Goal: Information Seeking & Learning: Find specific fact

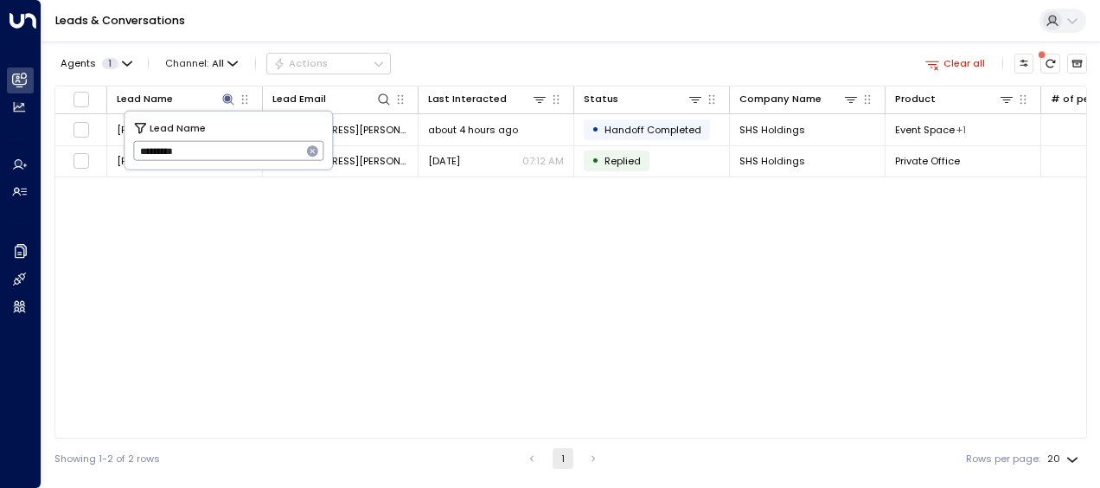
type input "*********"
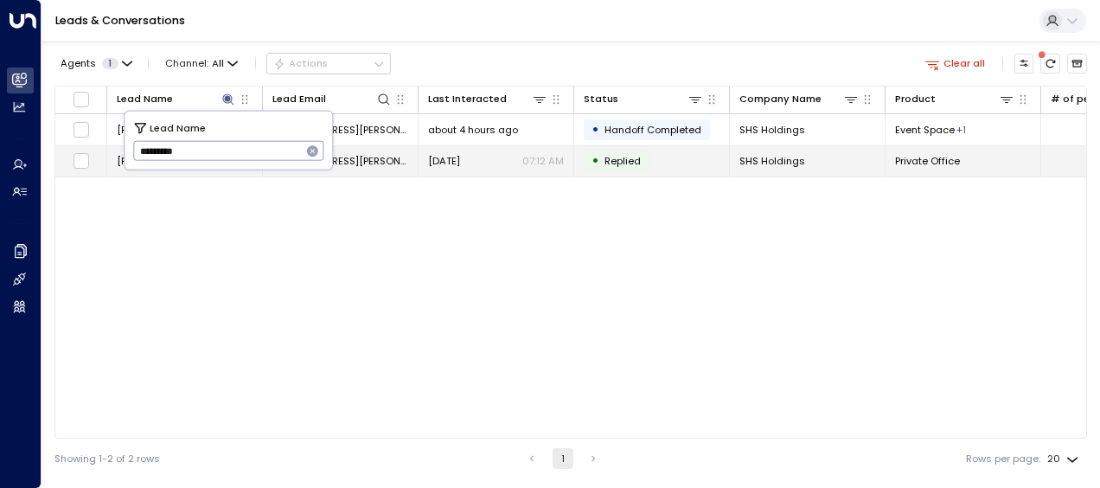
click at [450, 163] on span "[DATE]" at bounding box center [444, 161] width 32 height 14
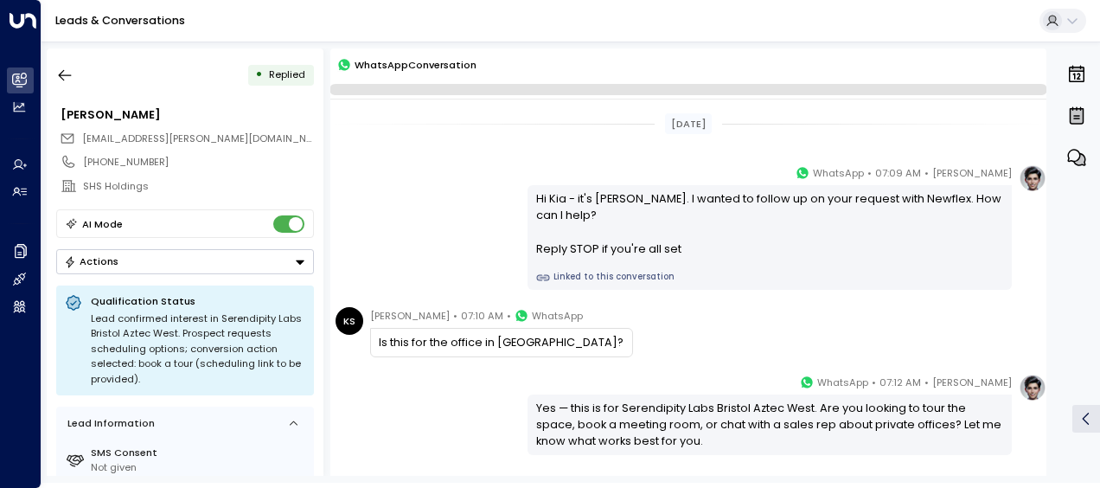
scroll to position [118, 0]
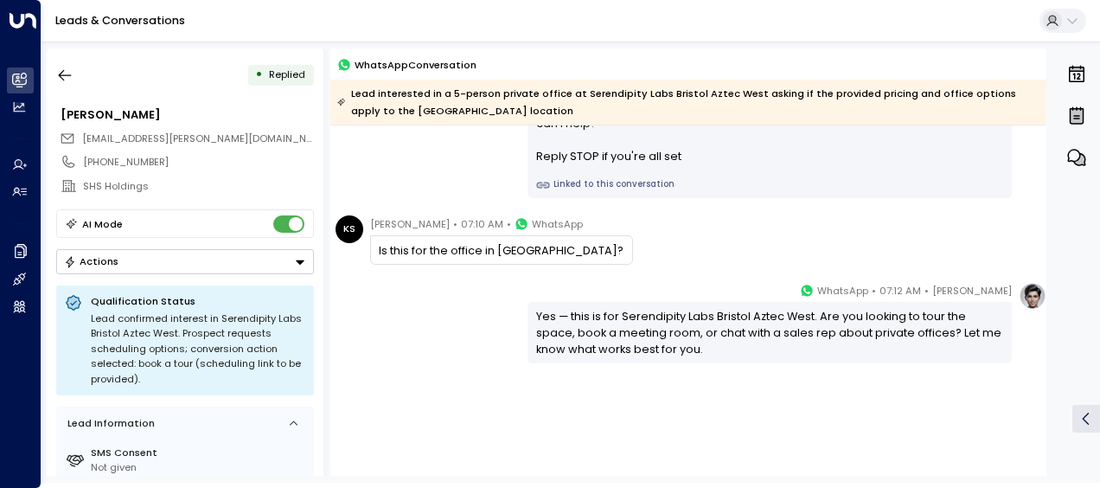
click at [447, 320] on div "[PERSON_NAME] • 07:12 AM • WhatsApp Yes — this is for Serendipity Labs Bristol …" at bounding box center [688, 322] width 716 height 81
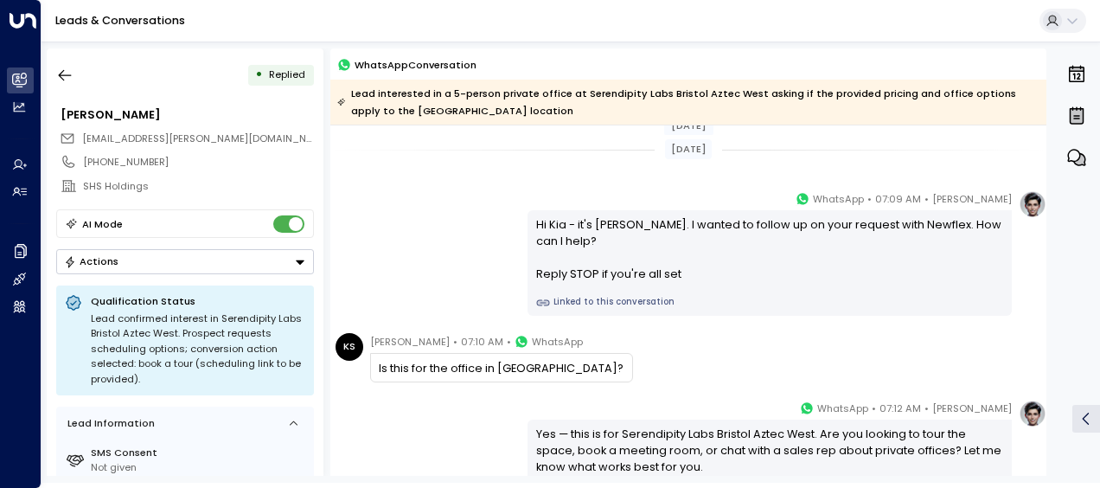
scroll to position [144, 0]
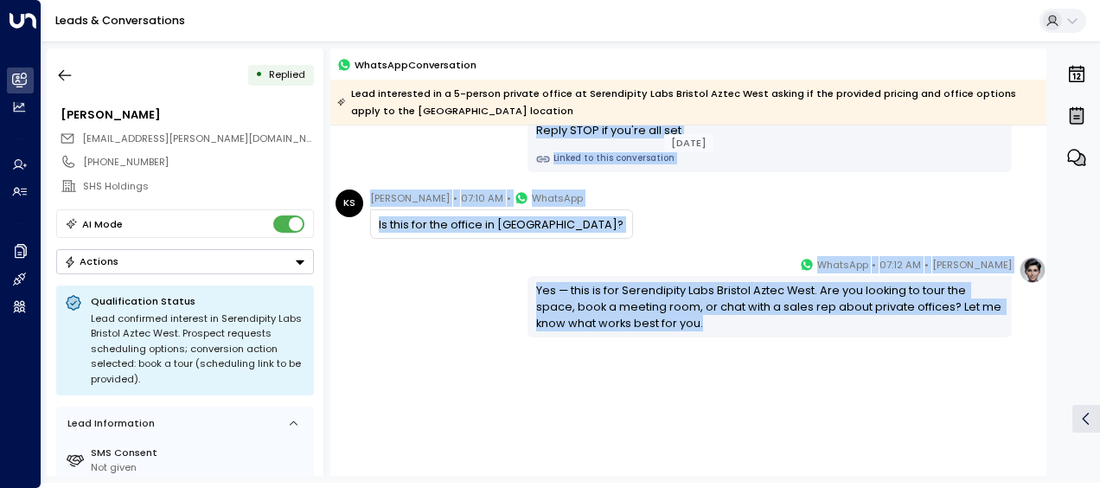
drag, startPoint x: 533, startPoint y: 220, endPoint x: 828, endPoint y: 356, distance: 325.1
click at [828, 356] on div "[DATE] [DATE] [PERSON_NAME] • 07:09 AM • WhatsApp Hi [PERSON_NAME] - it's [PERS…" at bounding box center [688, 229] width 716 height 494
copy div "Hi Kia - it's [PERSON_NAME]. I wanted to follow up on your request with Newflex…"
click at [68, 74] on icon "button" at bounding box center [65, 75] width 13 height 11
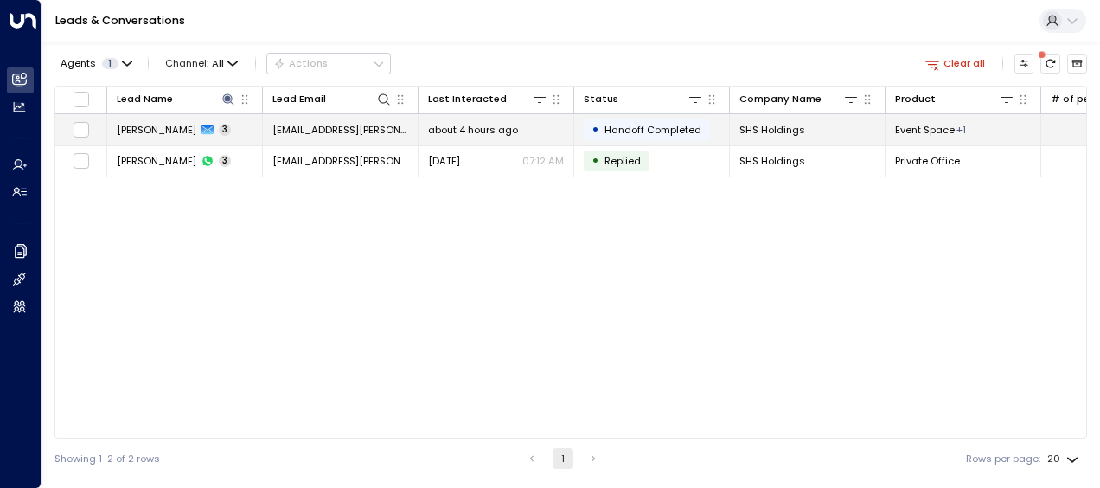
click at [384, 133] on span "[EMAIL_ADDRESS][PERSON_NAME][DOMAIN_NAME]" at bounding box center [341, 130] width 136 height 14
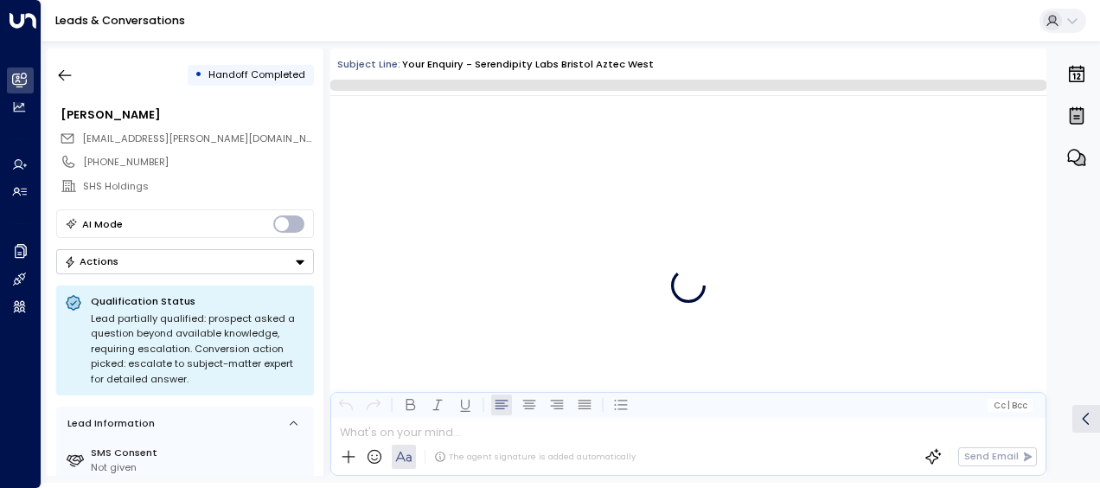
scroll to position [2295, 0]
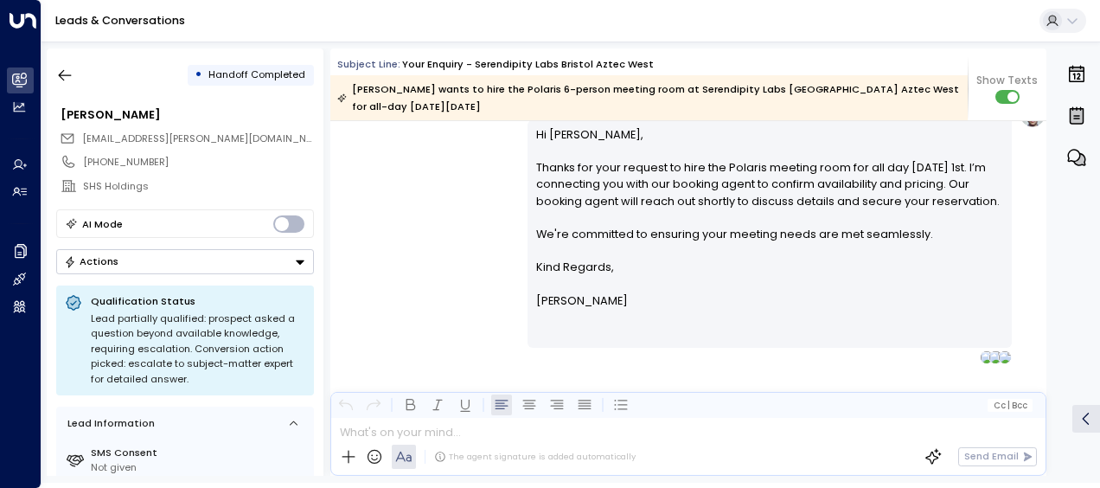
click at [449, 219] on div "[PERSON_NAME] • 05:56 AM • Email Hi [PERSON_NAME], Thanks for your request to h…" at bounding box center [688, 232] width 716 height 264
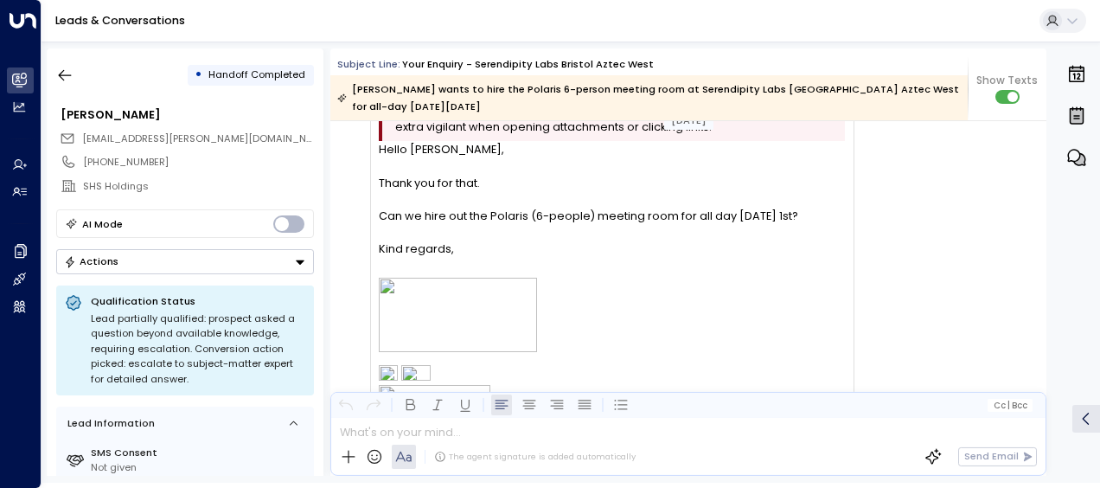
scroll to position [1603, 0]
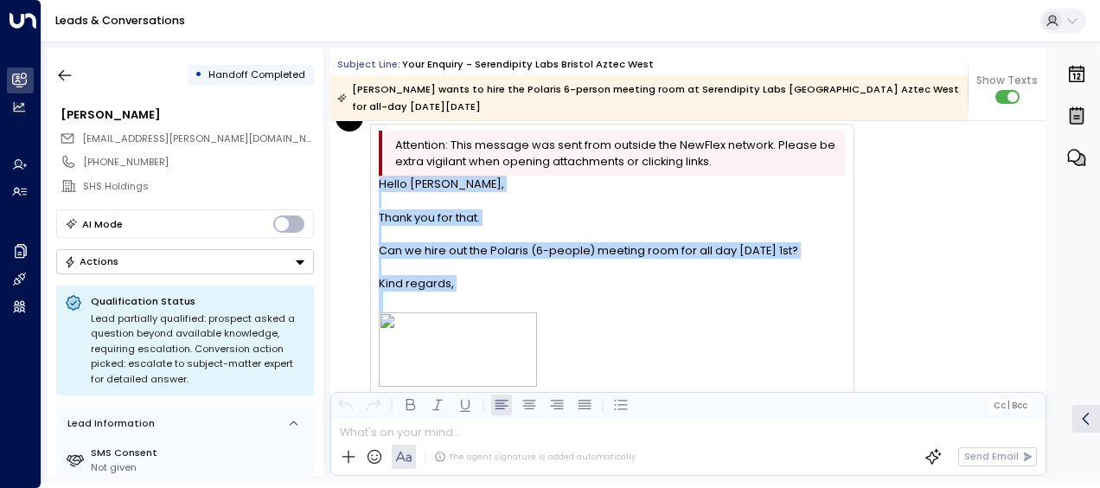
drag, startPoint x: 381, startPoint y: 185, endPoint x: 471, endPoint y: 292, distance: 139.4
click at [471, 292] on div "Hello [PERSON_NAME], Thank you for that. Can we hire out the Polaris (6-people)…" at bounding box center [612, 441] width 466 height 531
drag, startPoint x: 471, startPoint y: 292, endPoint x: 400, endPoint y: 256, distance: 79.3
copy div "Hello [PERSON_NAME], Thank you for that. Can we hire out the Polaris (6-people)…"
click at [64, 72] on icon "button" at bounding box center [64, 75] width 17 height 17
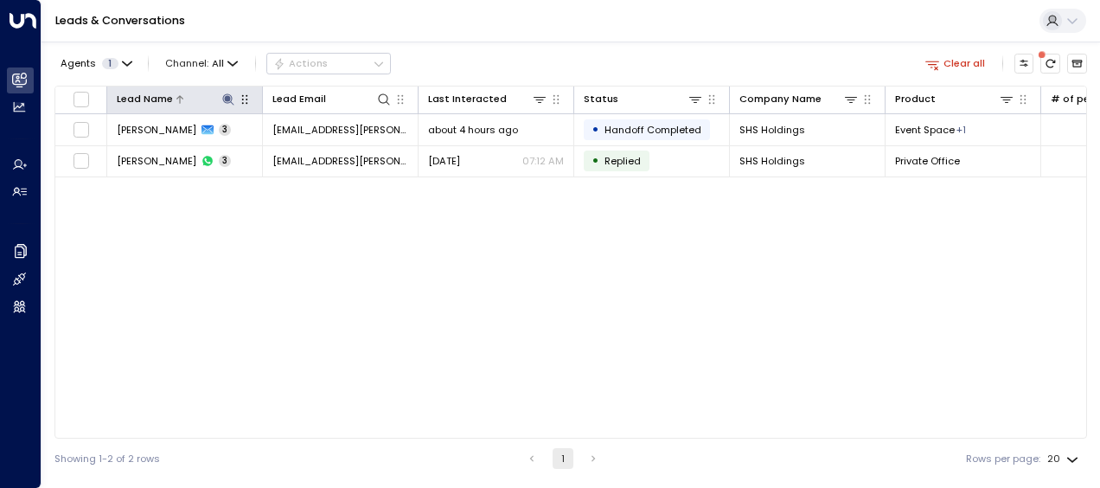
click at [226, 97] on icon at bounding box center [227, 98] width 11 height 11
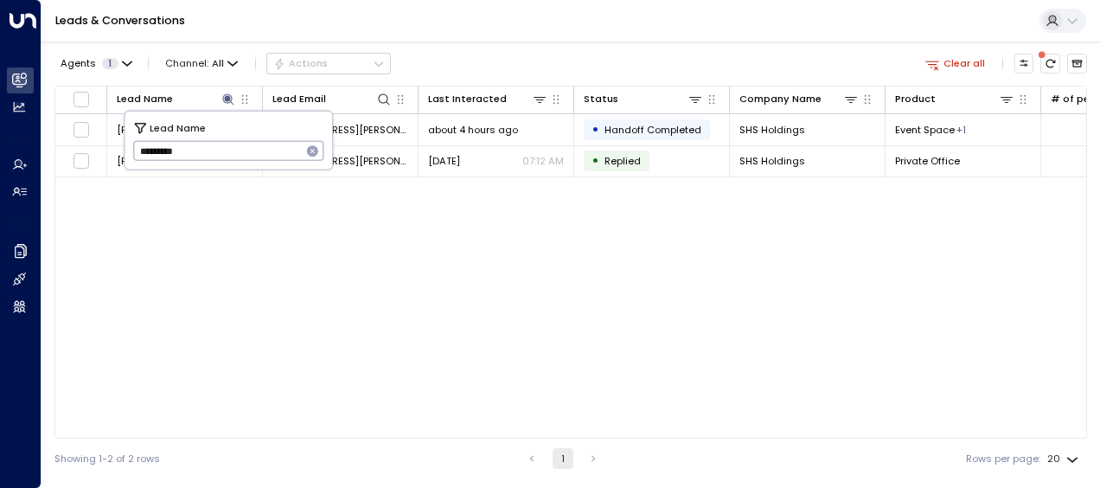
drag, startPoint x: 138, startPoint y: 156, endPoint x: 194, endPoint y: 157, distance: 55.4
click at [194, 157] on input "*********" at bounding box center [217, 151] width 169 height 29
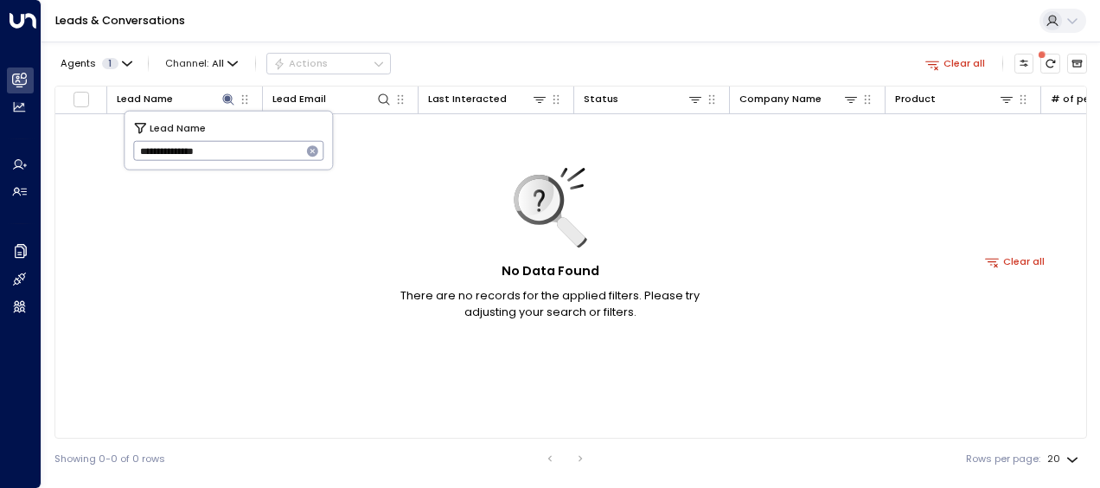
type input "**********"
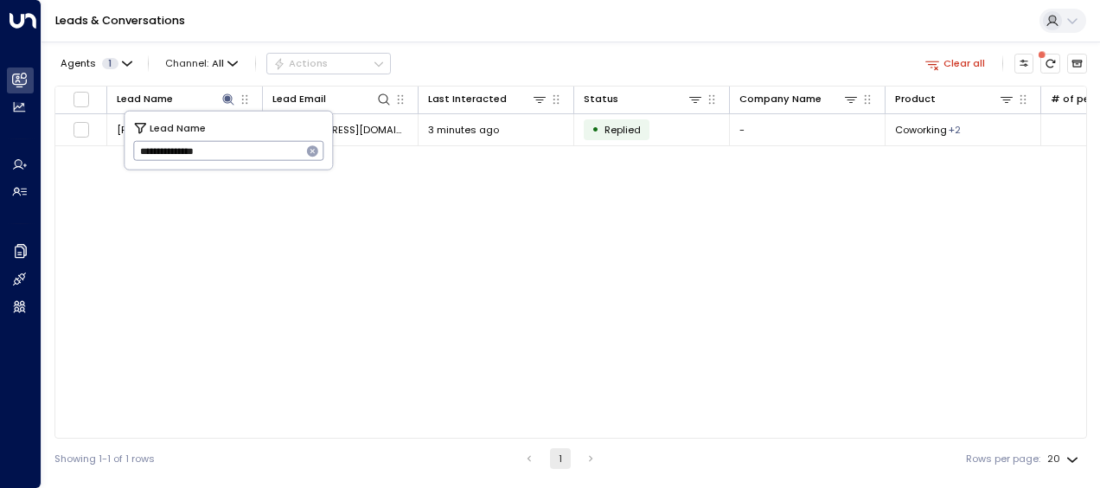
drag, startPoint x: 136, startPoint y: 151, endPoint x: 300, endPoint y: 151, distance: 164.4
click at [300, 151] on input "**********" at bounding box center [217, 151] width 169 height 29
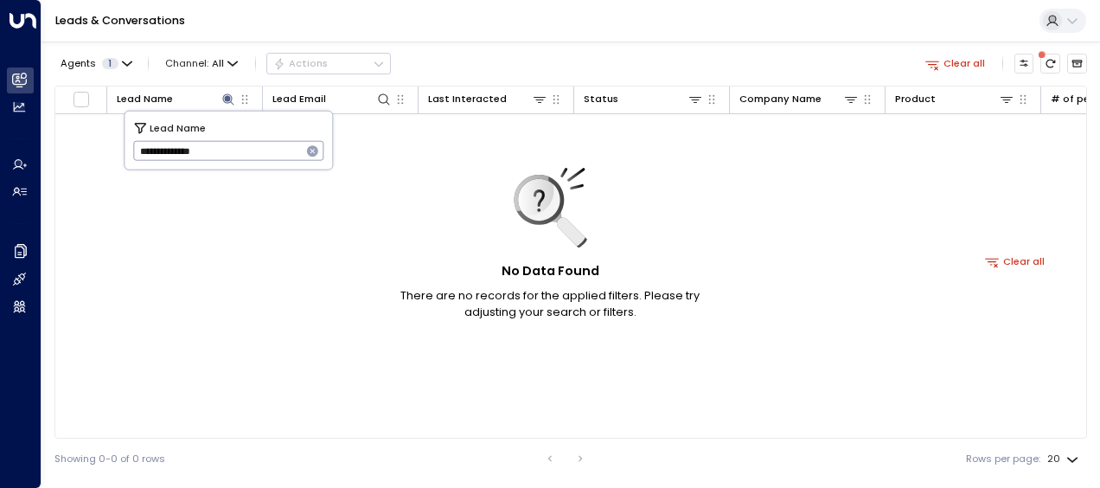
type input "**********"
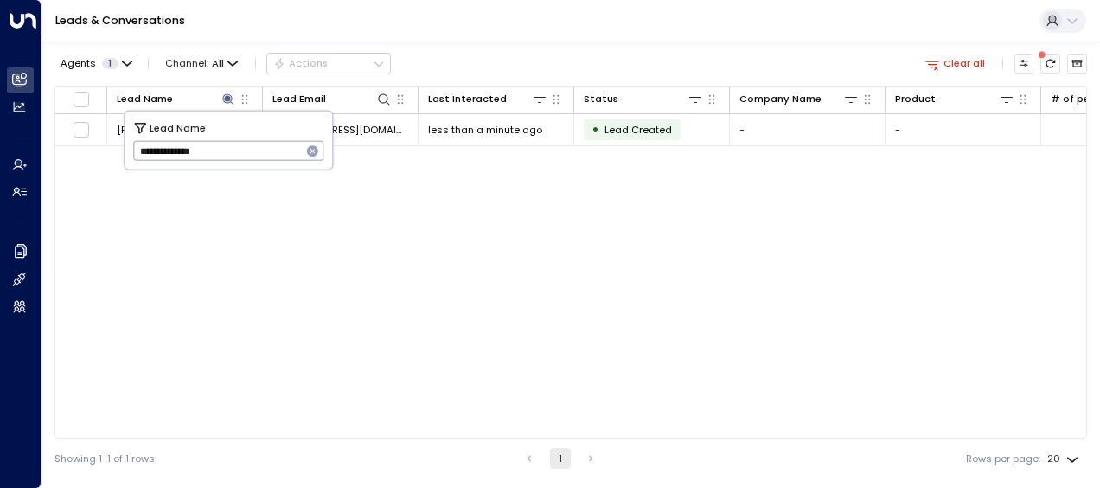
drag, startPoint x: 138, startPoint y: 150, endPoint x: 228, endPoint y: 163, distance: 90.1
click at [228, 163] on input "**********" at bounding box center [217, 151] width 169 height 29
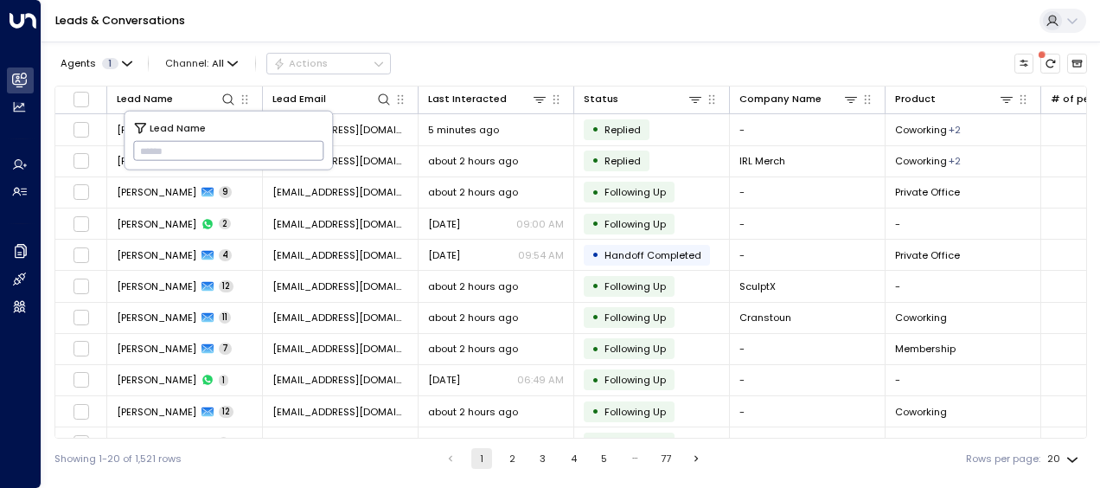
click at [156, 147] on input "text" at bounding box center [228, 151] width 191 height 29
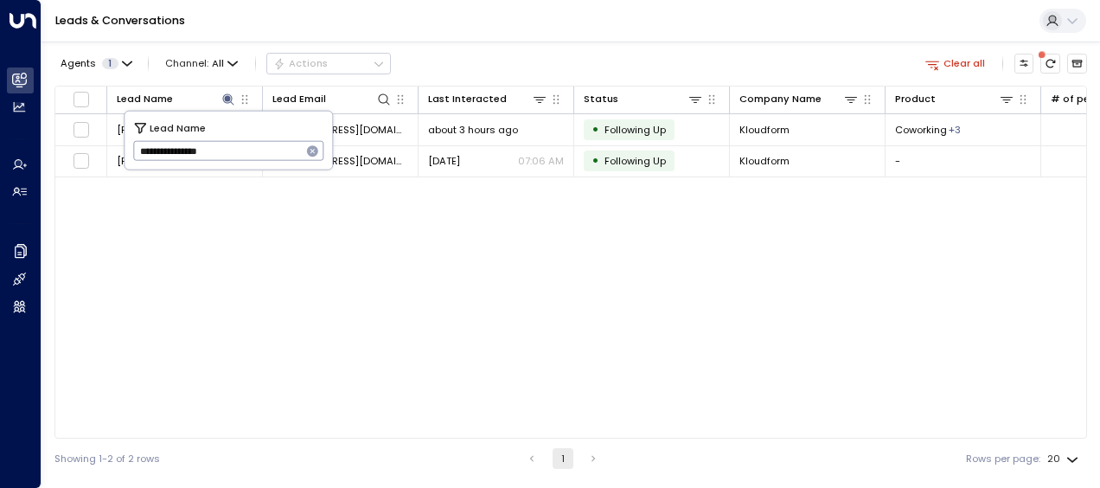
type input "**********"
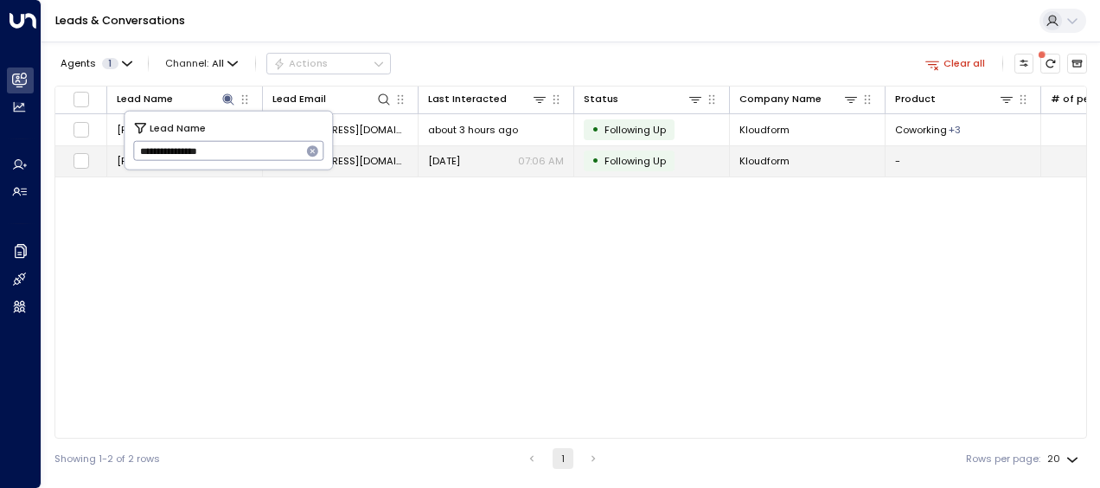
click at [441, 161] on span "[DATE]" at bounding box center [444, 161] width 32 height 14
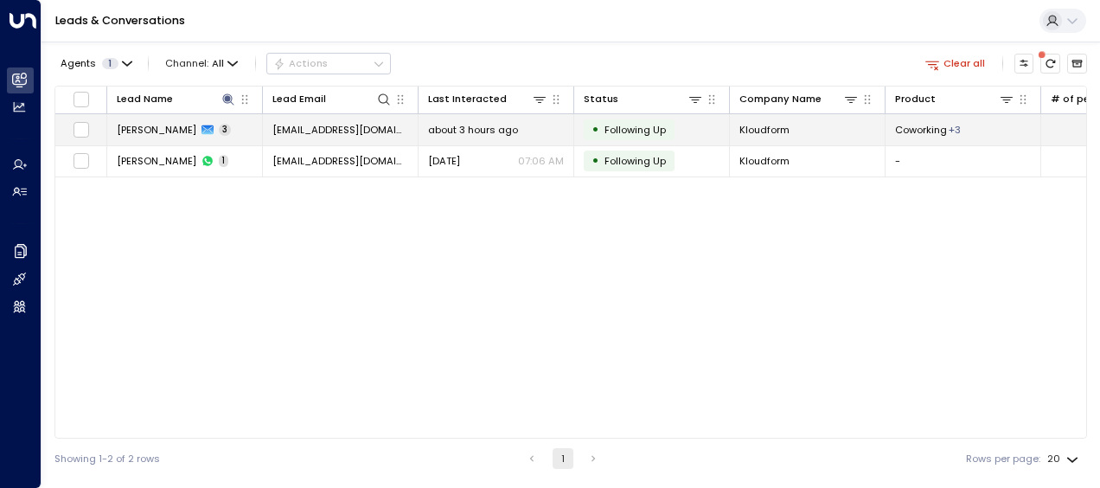
click at [375, 126] on span "[EMAIL_ADDRESS][DOMAIN_NAME]" at bounding box center [341, 130] width 136 height 14
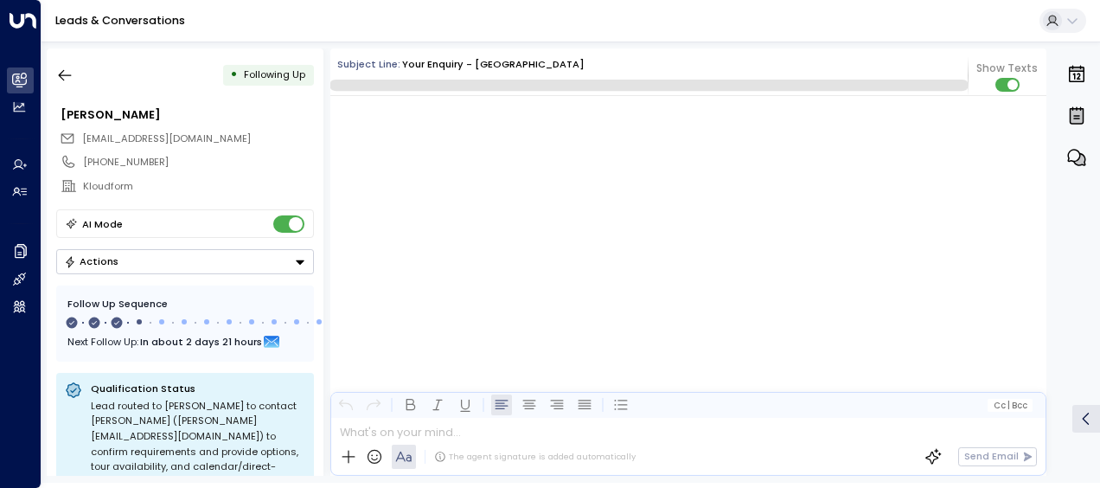
scroll to position [1260, 0]
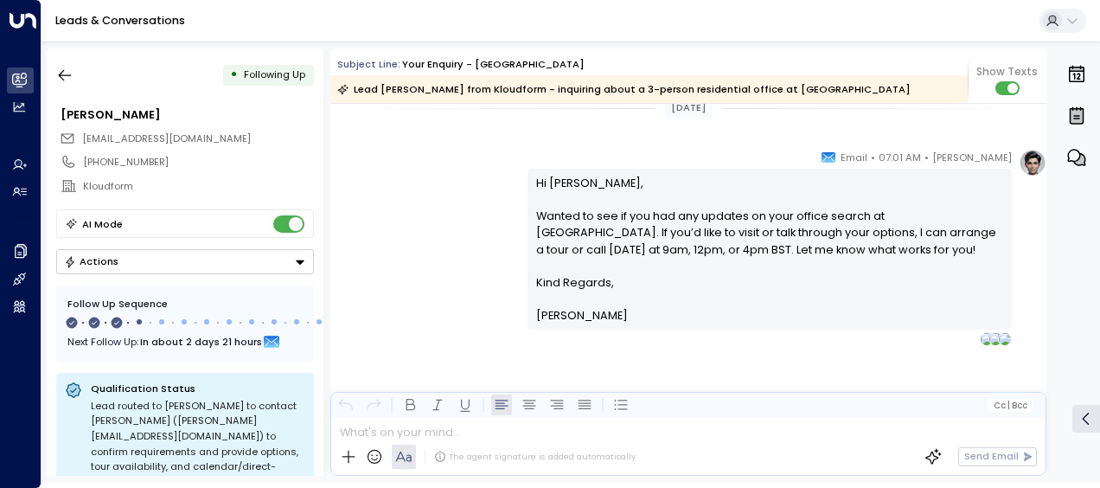
click at [438, 218] on div "[PERSON_NAME] • 07:01 AM • Email Hi [PERSON_NAME], Wanted to see if you had any…" at bounding box center [688, 247] width 716 height 197
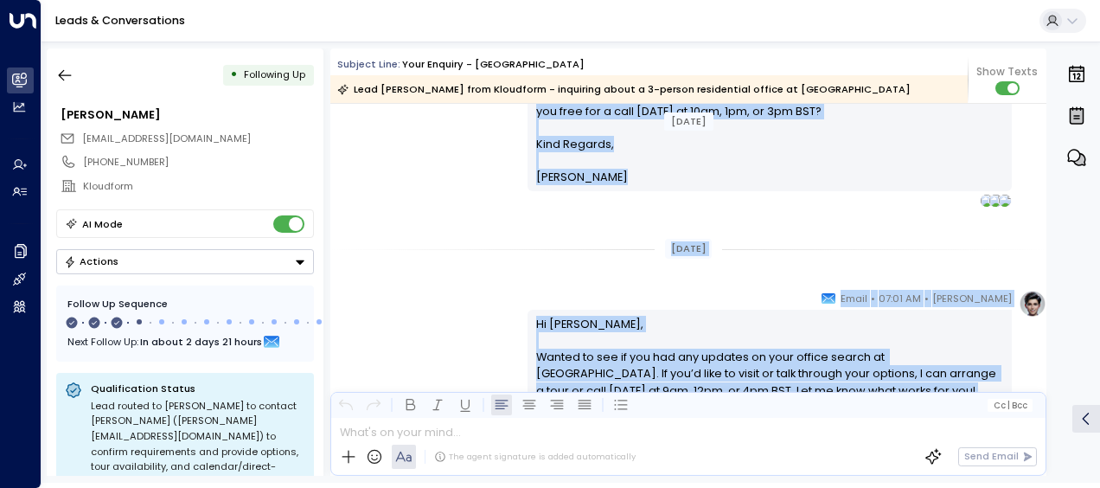
scroll to position [1061, 0]
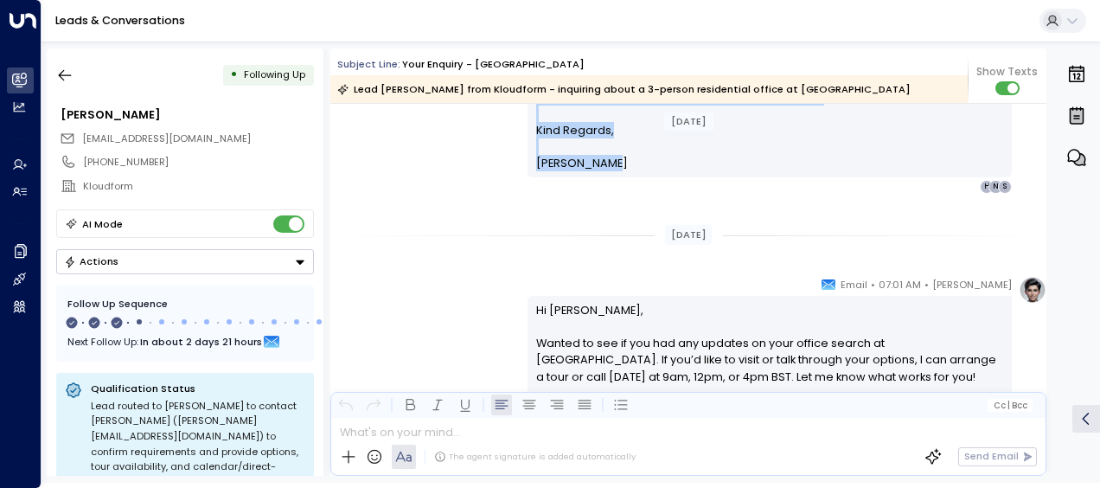
drag, startPoint x: 531, startPoint y: 144, endPoint x: 626, endPoint y: 173, distance: 98.8
drag, startPoint x: 626, startPoint y: 173, endPoint x: 585, endPoint y: 164, distance: 41.6
copy div "[PERSON_NAME] • 07:06 AM • WhatsApp Hi [PERSON_NAME] - it's [PERSON_NAME]. I wa…"
click at [417, 145] on div "[PERSON_NAME] • 12:02 PM • Email Hi [PERSON_NAME], Just checking in to see if y…" at bounding box center [688, 95] width 716 height 197
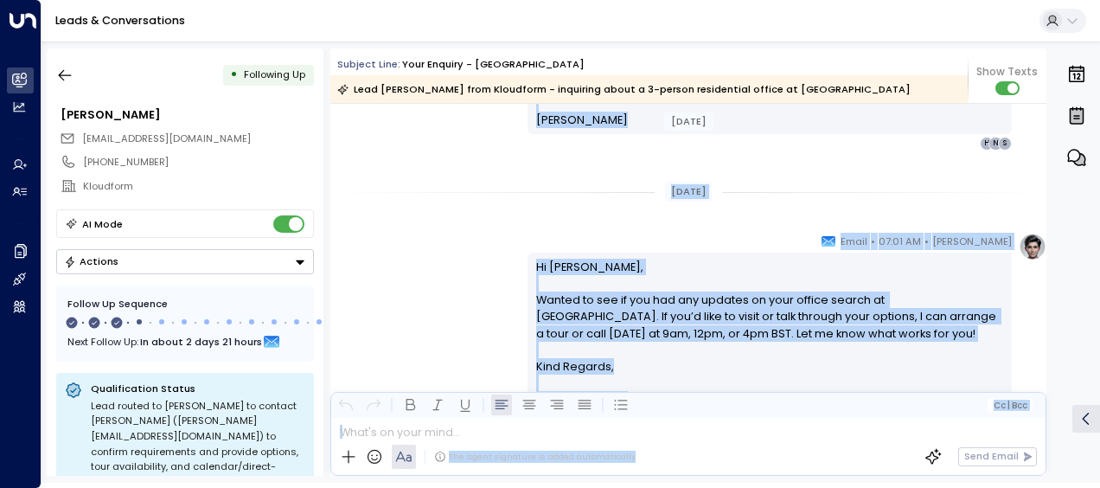
scroll to position [1197, 0]
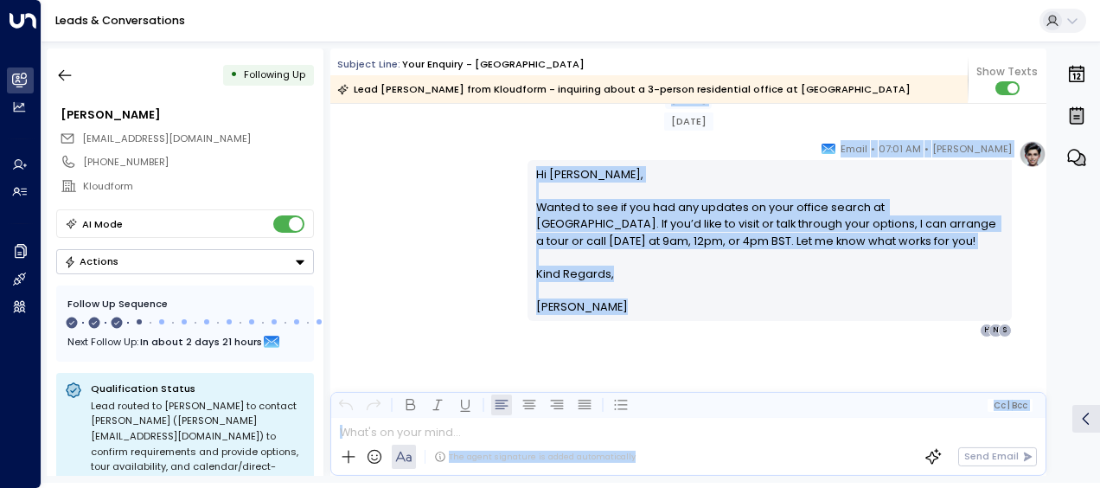
drag, startPoint x: 529, startPoint y: 266, endPoint x: 632, endPoint y: 473, distance: 231.0
click at [632, 473] on div "Subject Line: Your enquiry - [GEOGRAPHIC_DATA] Lead [PERSON_NAME] from Kloudfor…" at bounding box center [688, 261] width 716 height 427
drag, startPoint x: 632, startPoint y: 473, endPoint x: 555, endPoint y: 219, distance: 265.8
copy div "Lo Ipsumd, Sita consecte ad el sed do eiu tem i utlabo et dolore mag Aliquae Ad…"
click at [61, 74] on icon "button" at bounding box center [64, 75] width 17 height 17
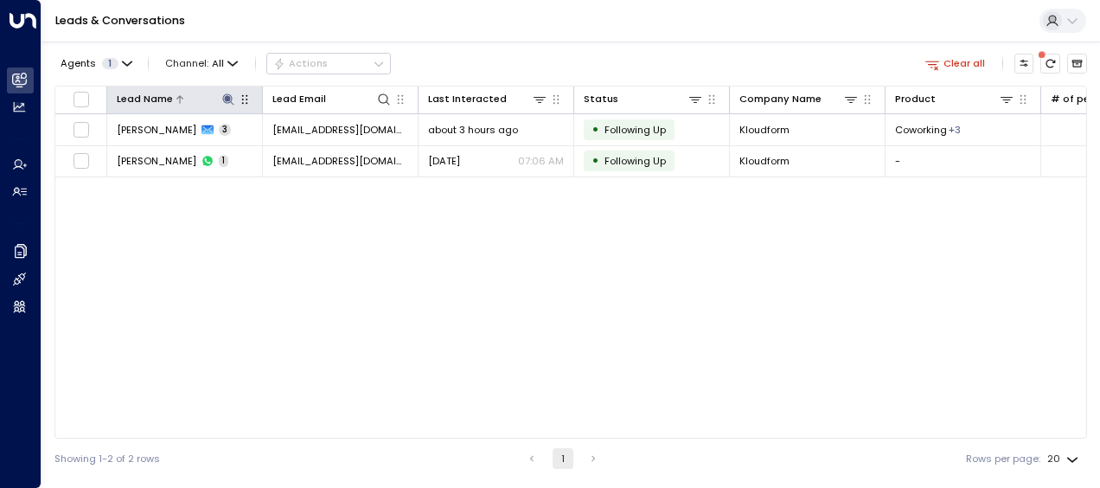
click at [227, 96] on icon at bounding box center [227, 98] width 11 height 11
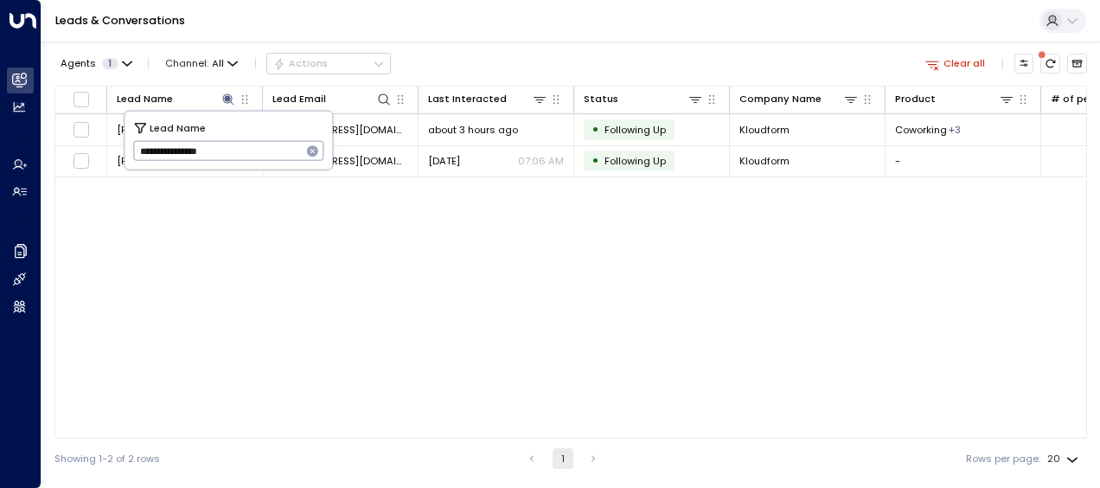
drag, startPoint x: 136, startPoint y: 151, endPoint x: 292, endPoint y: 164, distance: 156.3
click at [292, 164] on input "**********" at bounding box center [217, 151] width 169 height 29
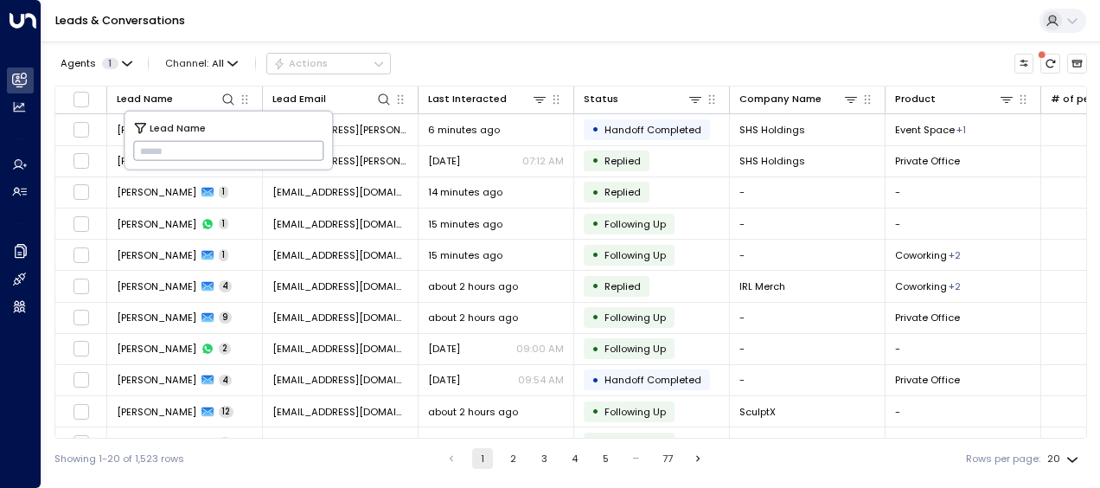
type input "**********"
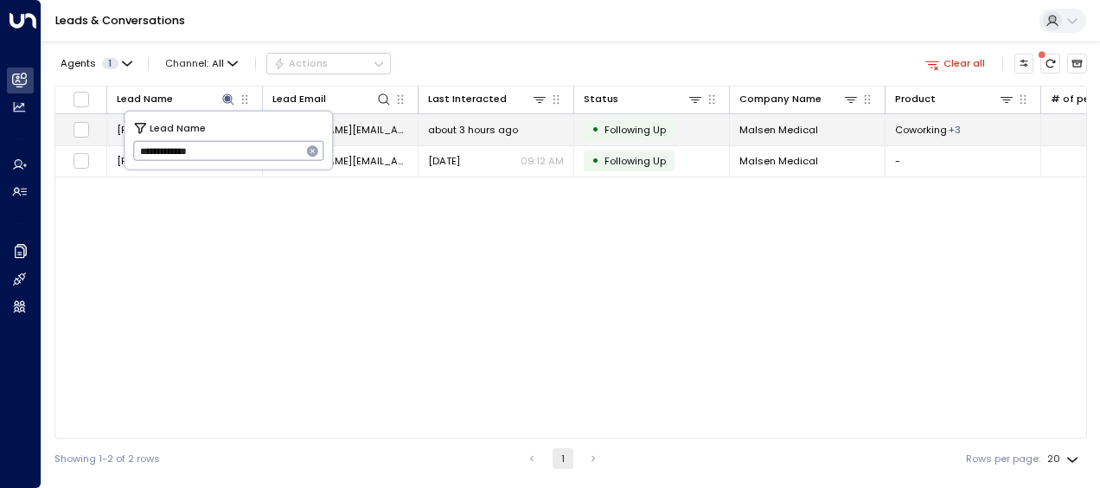
click at [360, 123] on span "[PERSON_NAME][EMAIL_ADDRESS][DOMAIN_NAME]" at bounding box center [341, 130] width 136 height 14
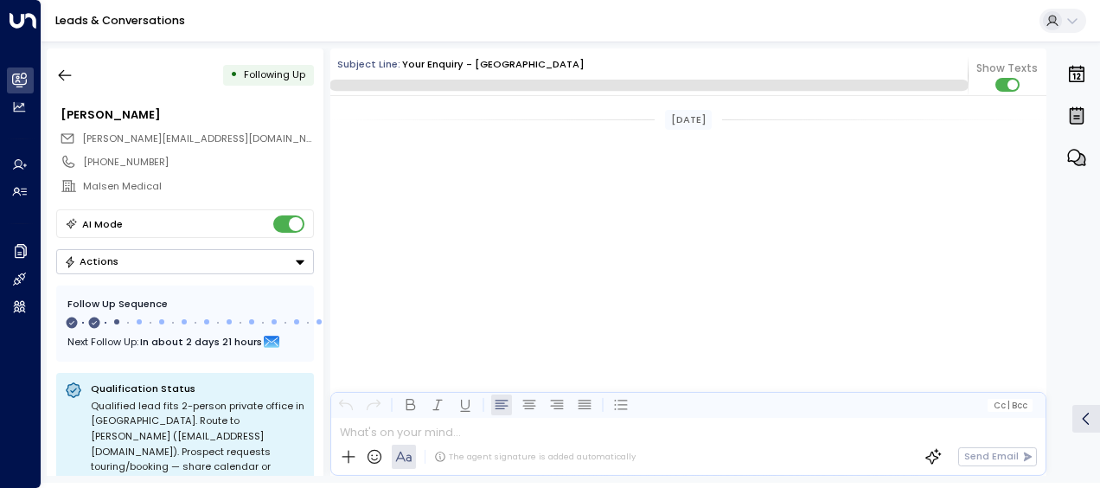
scroll to position [1090, 0]
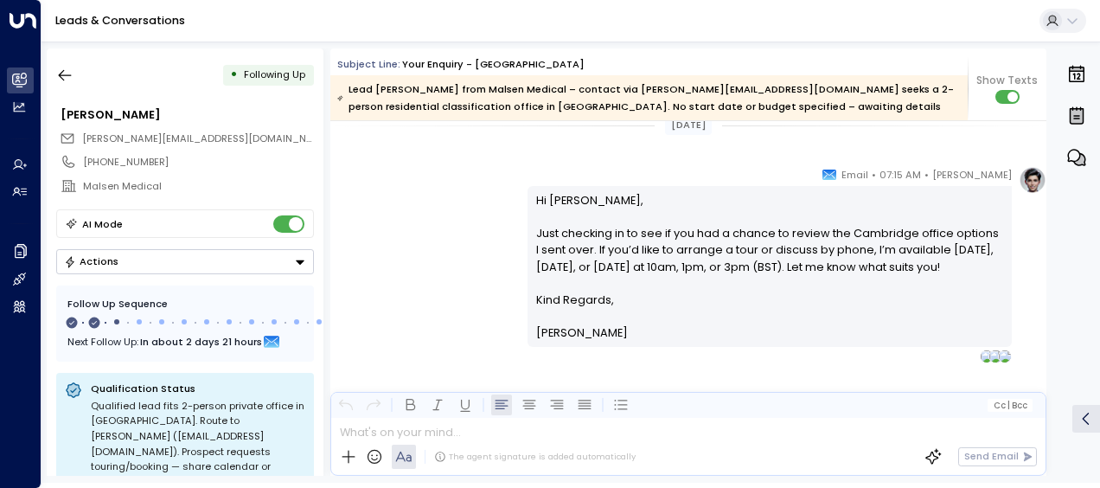
click at [411, 272] on div "[PERSON_NAME] • 07:15 AM • Email Hi [PERSON_NAME], Just checking in to see if y…" at bounding box center [688, 264] width 716 height 197
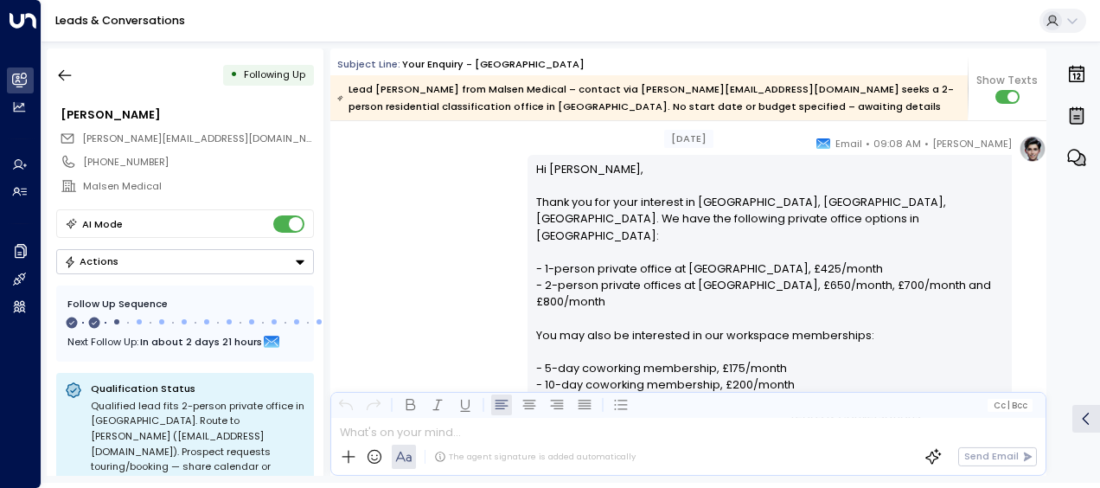
scroll to position [260, 0]
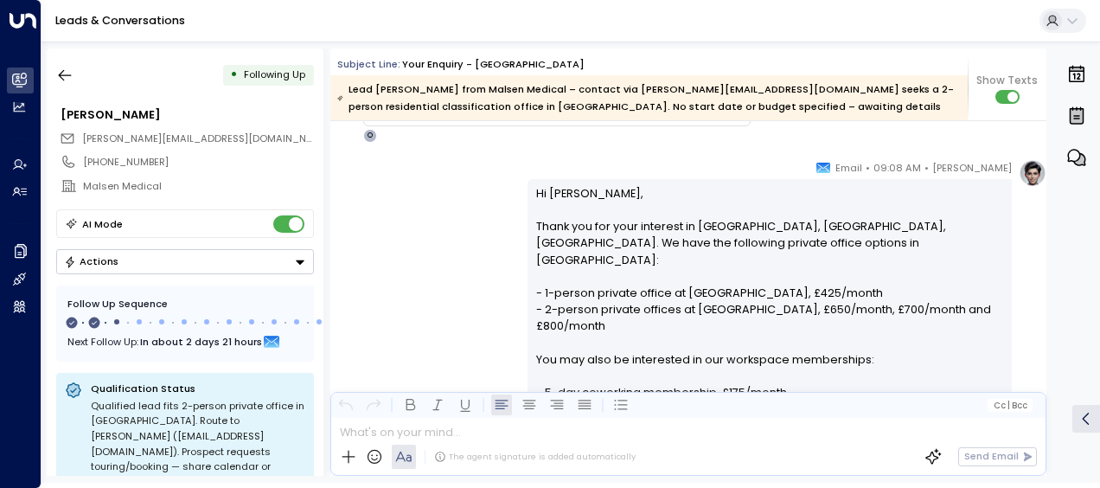
click at [411, 272] on div "[PERSON_NAME] • 09:08 AM • Email Hi [PERSON_NAME], Thank you for your interest …" at bounding box center [688, 473] width 716 height 629
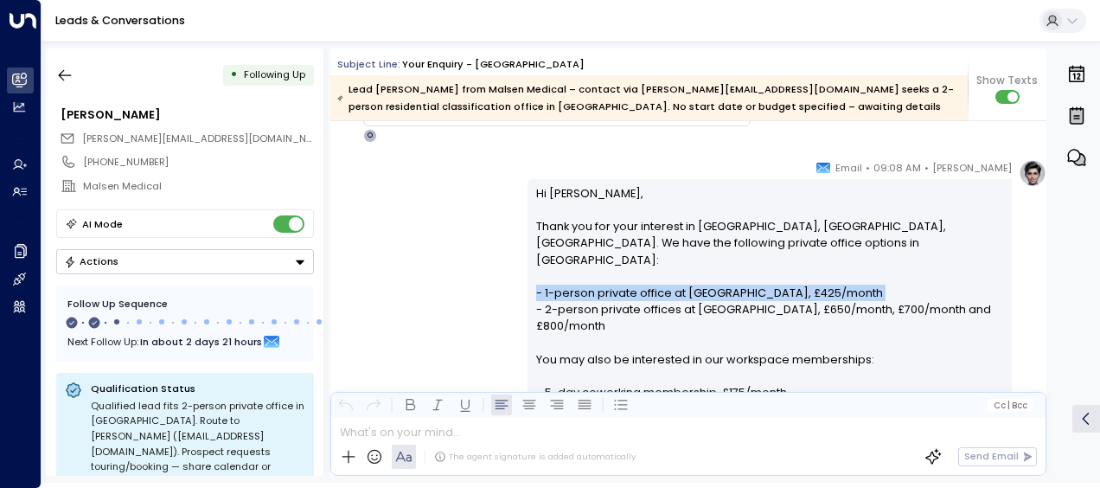
click at [411, 272] on div "[PERSON_NAME] • 09:08 AM • Email Hi [PERSON_NAME], Thank you for your interest …" at bounding box center [688, 473] width 716 height 629
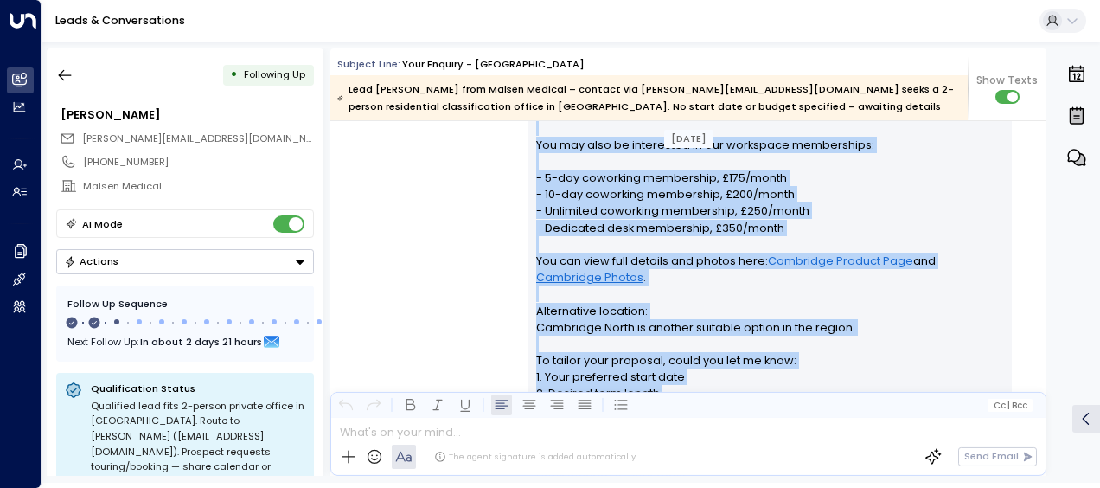
scroll to position [586, 0]
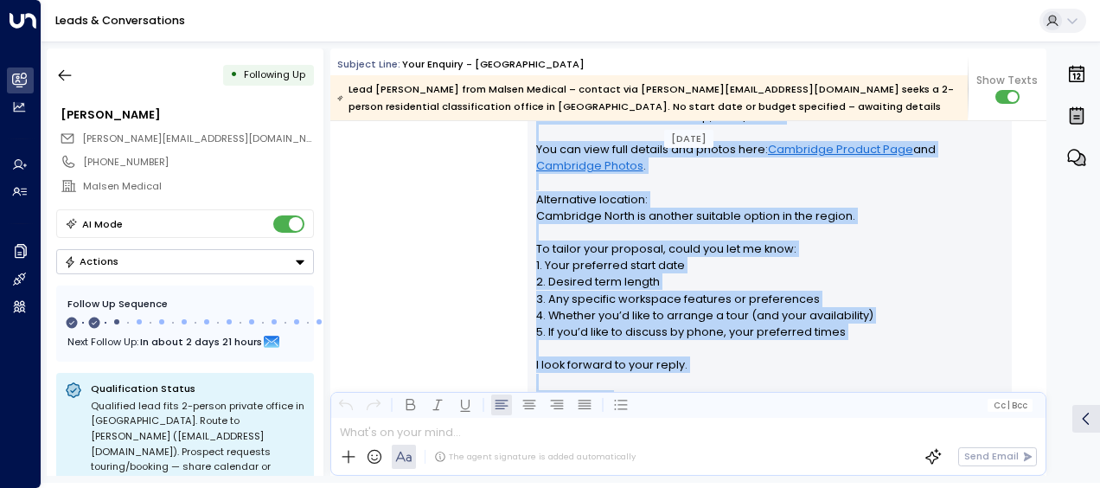
drag, startPoint x: 534, startPoint y: 190, endPoint x: 651, endPoint y: 378, distance: 221.1
click at [651, 378] on div "Hi [PERSON_NAME], Thank you for your interest in [GEOGRAPHIC_DATA], [GEOGRAPHIC…" at bounding box center [770, 149] width 468 height 581
drag, startPoint x: 651, startPoint y: 378, endPoint x: 595, endPoint y: 265, distance: 126.1
copy div "Hi [PERSON_NAME], Thank you for your interest in [GEOGRAPHIC_DATA], [GEOGRAPHIC…"
click at [478, 325] on div "[PERSON_NAME] • 09:08 AM • Email Hi [PERSON_NAME], Thank you for your interest …" at bounding box center [688, 147] width 716 height 629
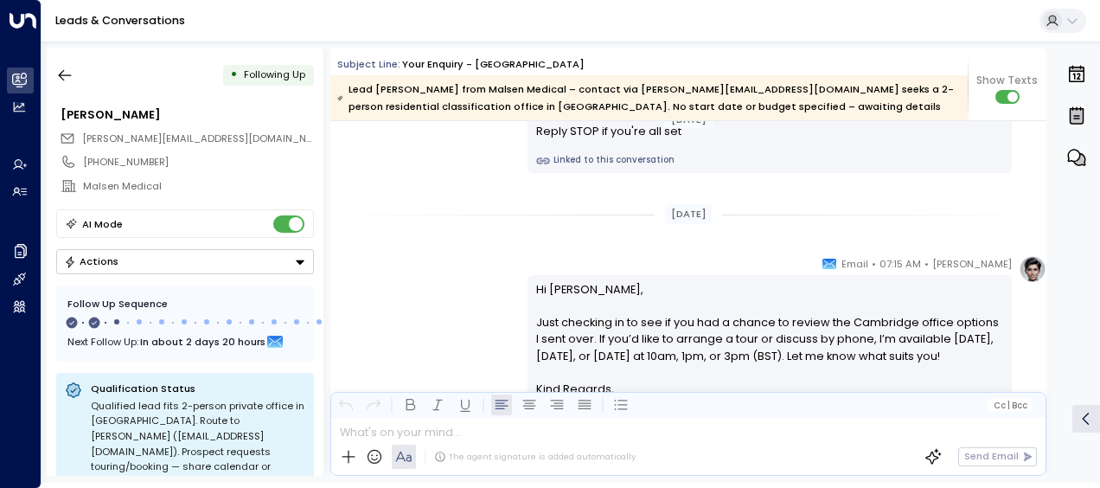
scroll to position [1036, 0]
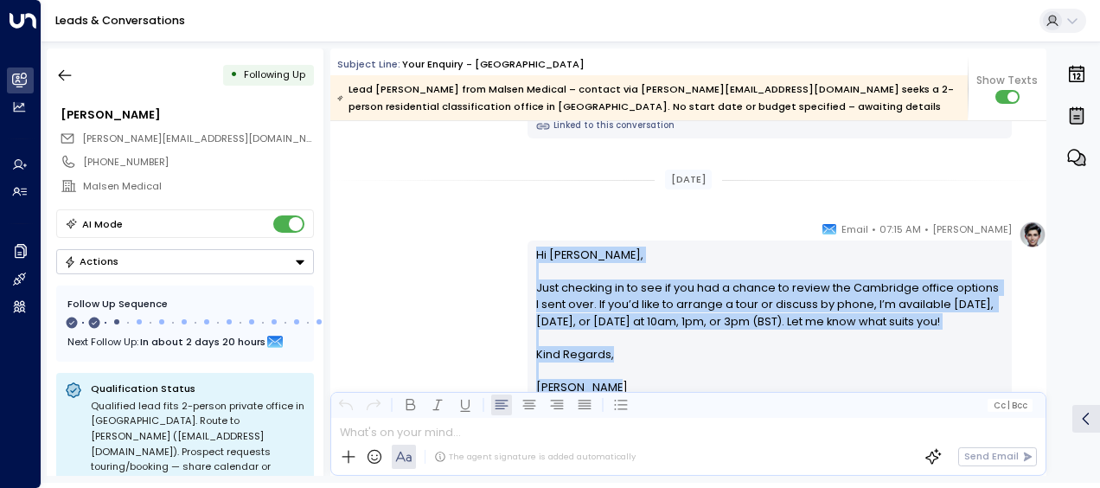
drag, startPoint x: 534, startPoint y: 253, endPoint x: 616, endPoint y: 390, distance: 159.5
click at [616, 390] on div "Hi [PERSON_NAME], Just checking in to see if you had a chance to review the Cam…" at bounding box center [770, 322] width 468 height 150
drag, startPoint x: 616, startPoint y: 390, endPoint x: 570, endPoint y: 341, distance: 67.3
click at [570, 341] on p "Hi [PERSON_NAME], Just checking in to see if you had a chance to review the Cam…" at bounding box center [770, 296] width 468 height 99
copy div "Hi [PERSON_NAME], Just checking in to see if you had a chance to review the Cam…"
